Goal: Information Seeking & Learning: Learn about a topic

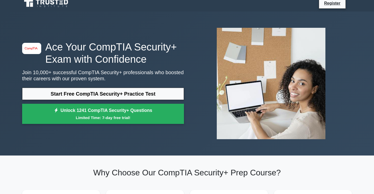
scroll to position [5, 0]
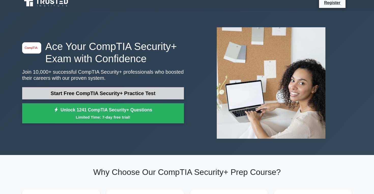
click at [113, 92] on link "Start Free CompTIA Security+ Practice Test" at bounding box center [103, 93] width 162 height 12
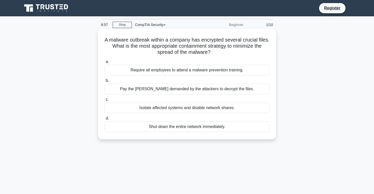
click at [165, 111] on div "Isolate affected systems and disable network shares." at bounding box center [187, 107] width 165 height 11
click at [105, 101] on input "c. Isolate affected systems and disable network shares." at bounding box center [105, 99] width 0 height 3
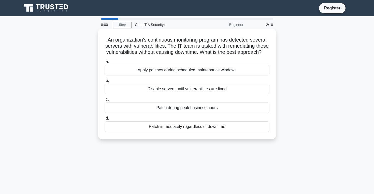
click at [185, 71] on div "Apply patches during scheduled maintenance windows" at bounding box center [187, 70] width 165 height 11
click at [105, 63] on input "a. Apply patches during scheduled maintenance windows" at bounding box center [105, 61] width 0 height 3
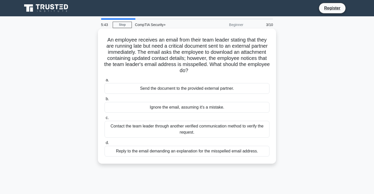
click at [164, 131] on div "Contact the team leader through another verified communication method to verify…" at bounding box center [187, 129] width 165 height 17
click at [105, 119] on input "c. Contact the team leader through another verified communication method to ver…" at bounding box center [105, 117] width 0 height 3
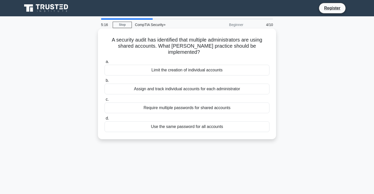
click at [129, 86] on div "Assign and track individual accounts for each administrator" at bounding box center [187, 88] width 165 height 11
click at [105, 82] on input "b. Assign and track individual accounts for each administrator" at bounding box center [105, 80] width 0 height 3
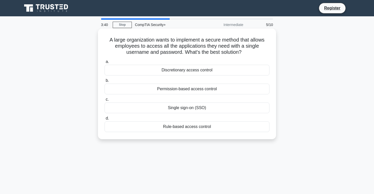
click at [194, 68] on div "Discretionary access control" at bounding box center [187, 70] width 165 height 11
click at [105, 63] on input "a. Discretionary access control" at bounding box center [105, 61] width 0 height 3
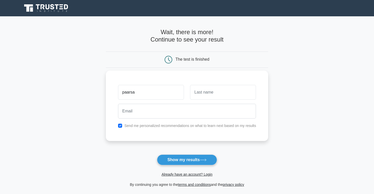
type input "paarsa"
click at [216, 97] on input "text" at bounding box center [223, 92] width 66 height 15
type input "jannesari"
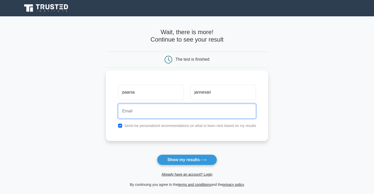
click at [188, 110] on input "email" at bounding box center [187, 110] width 138 height 15
type input "[EMAIL_ADDRESS][DOMAIN_NAME]"
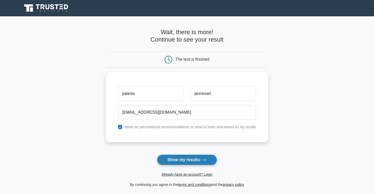
click at [180, 158] on button "Show my results" at bounding box center [187, 159] width 60 height 11
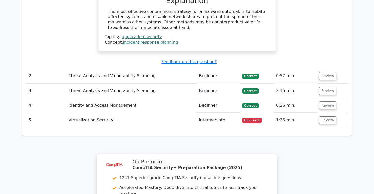
scroll to position [512, 0]
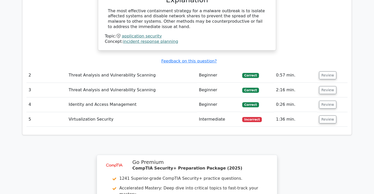
click at [105, 112] on td "Virtualization Security" at bounding box center [132, 119] width 130 height 14
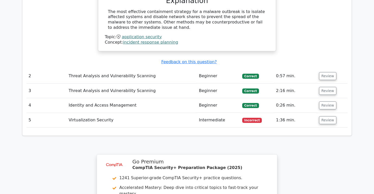
scroll to position [507, 0]
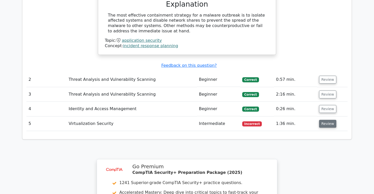
click at [329, 120] on button "Review" at bounding box center [327, 124] width 17 height 8
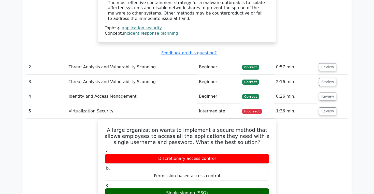
scroll to position [519, 0]
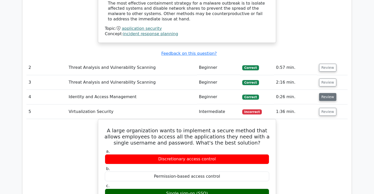
click at [324, 93] on button "Review" at bounding box center [327, 97] width 17 height 8
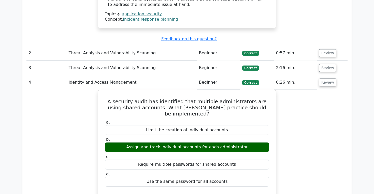
scroll to position [536, 0]
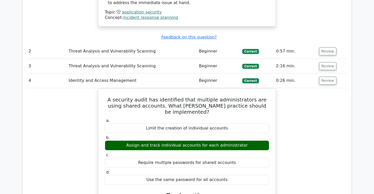
click at [323, 61] on td "Review" at bounding box center [332, 66] width 31 height 14
click at [324, 62] on button "Review" at bounding box center [327, 66] width 17 height 8
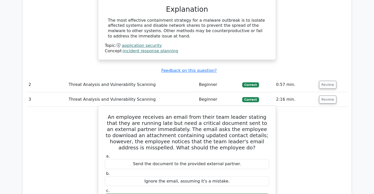
scroll to position [493, 0]
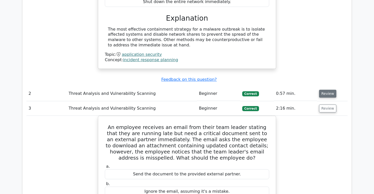
click at [322, 90] on button "Review" at bounding box center [327, 94] width 17 height 8
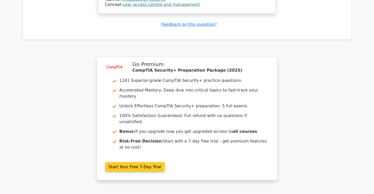
scroll to position [1431, 0]
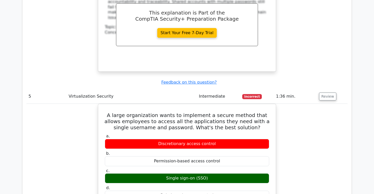
scroll to position [1179, 0]
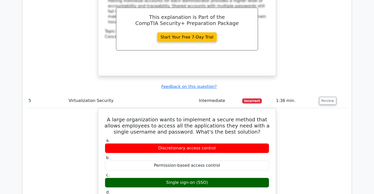
click at [73, 93] on td "Virtualization Security" at bounding box center [132, 100] width 130 height 14
click at [27, 93] on td "5" at bounding box center [46, 100] width 40 height 14
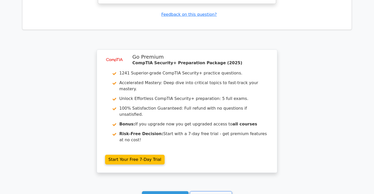
scroll to position [1437, 0]
click at [171, 190] on link "Continue practicing" at bounding box center [165, 195] width 47 height 10
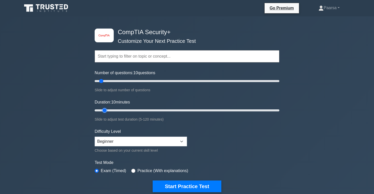
click at [104, 111] on input "Duration: 10 minutes" at bounding box center [187, 110] width 185 height 6
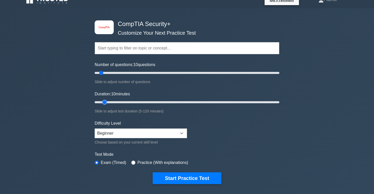
scroll to position [9, 0]
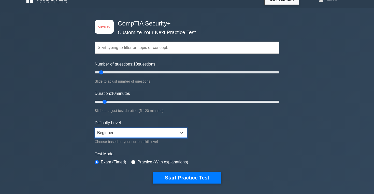
click at [114, 130] on select "Beginner Intermediate Expert" at bounding box center [141, 133] width 92 height 10
select select "intermediate"
click at [95, 128] on select "Beginner Intermediate Expert" at bounding box center [141, 133] width 92 height 10
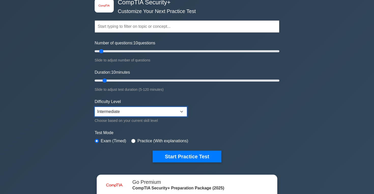
scroll to position [30, 0]
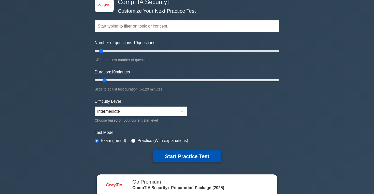
click at [168, 158] on button "Start Practice Test" at bounding box center [187, 156] width 69 height 12
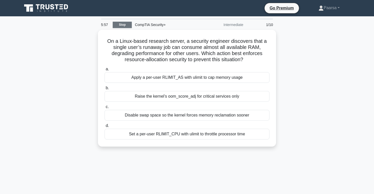
click at [120, 27] on link "Stop" at bounding box center [122, 25] width 19 height 6
